Goal: Task Accomplishment & Management: Use online tool/utility

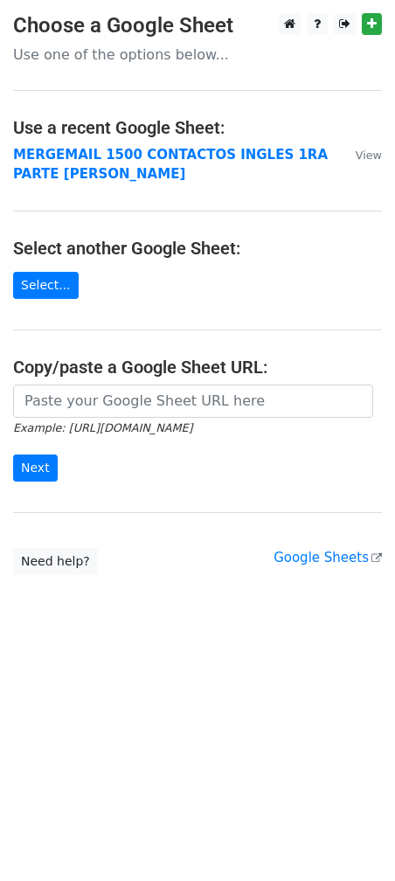
click at [78, 156] on strong "MERGEMAIL 1500 CONTACTOS INGLES 1RA PARTE JOAN" at bounding box center [170, 165] width 314 height 36
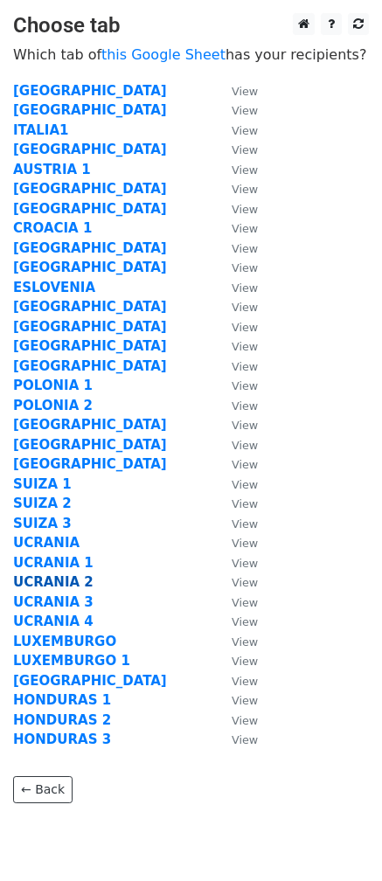
click at [63, 582] on strong "UCRANIA 2" at bounding box center [53, 582] width 80 height 16
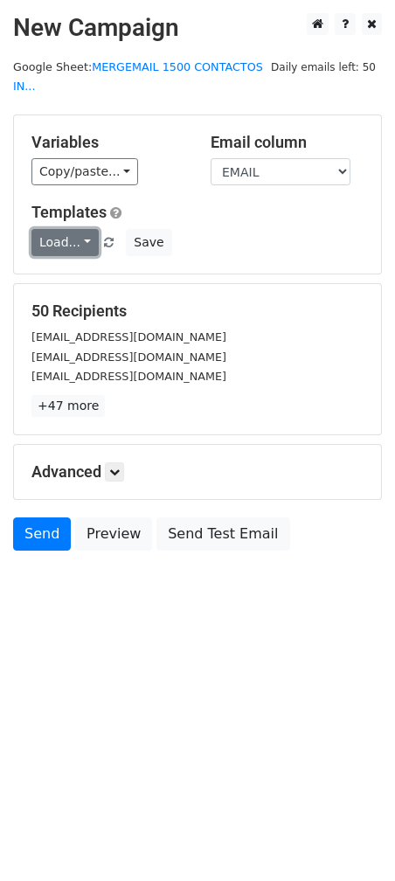
click at [68, 229] on link "Load..." at bounding box center [64, 242] width 67 height 27
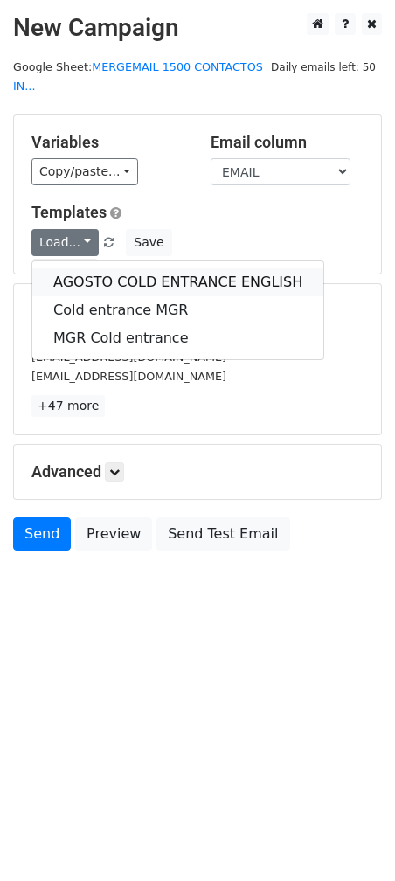
click at [86, 268] on link "AGOSTO COLD ENTRANCE ENGLISH" at bounding box center [177, 282] width 291 height 28
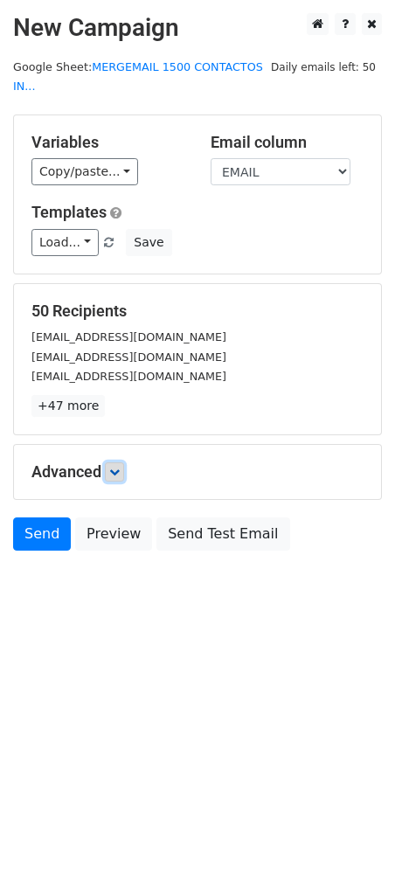
click at [124, 462] on link at bounding box center [114, 471] width 19 height 19
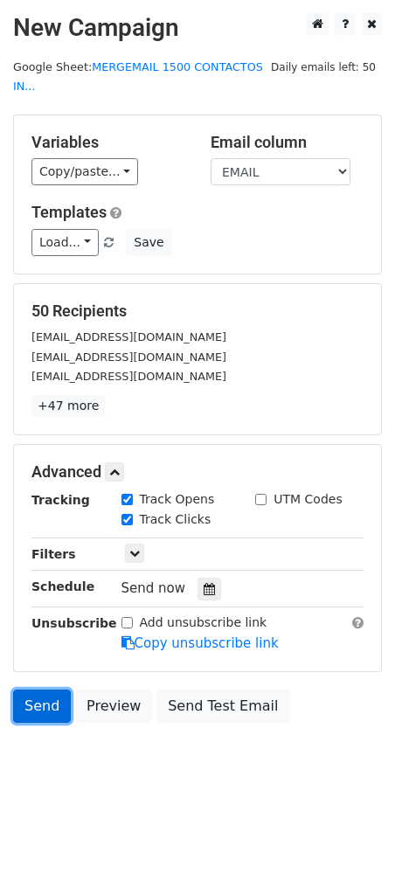
click at [39, 689] on link "Send" at bounding box center [42, 705] width 58 height 33
